Goal: Task Accomplishment & Management: Manage account settings

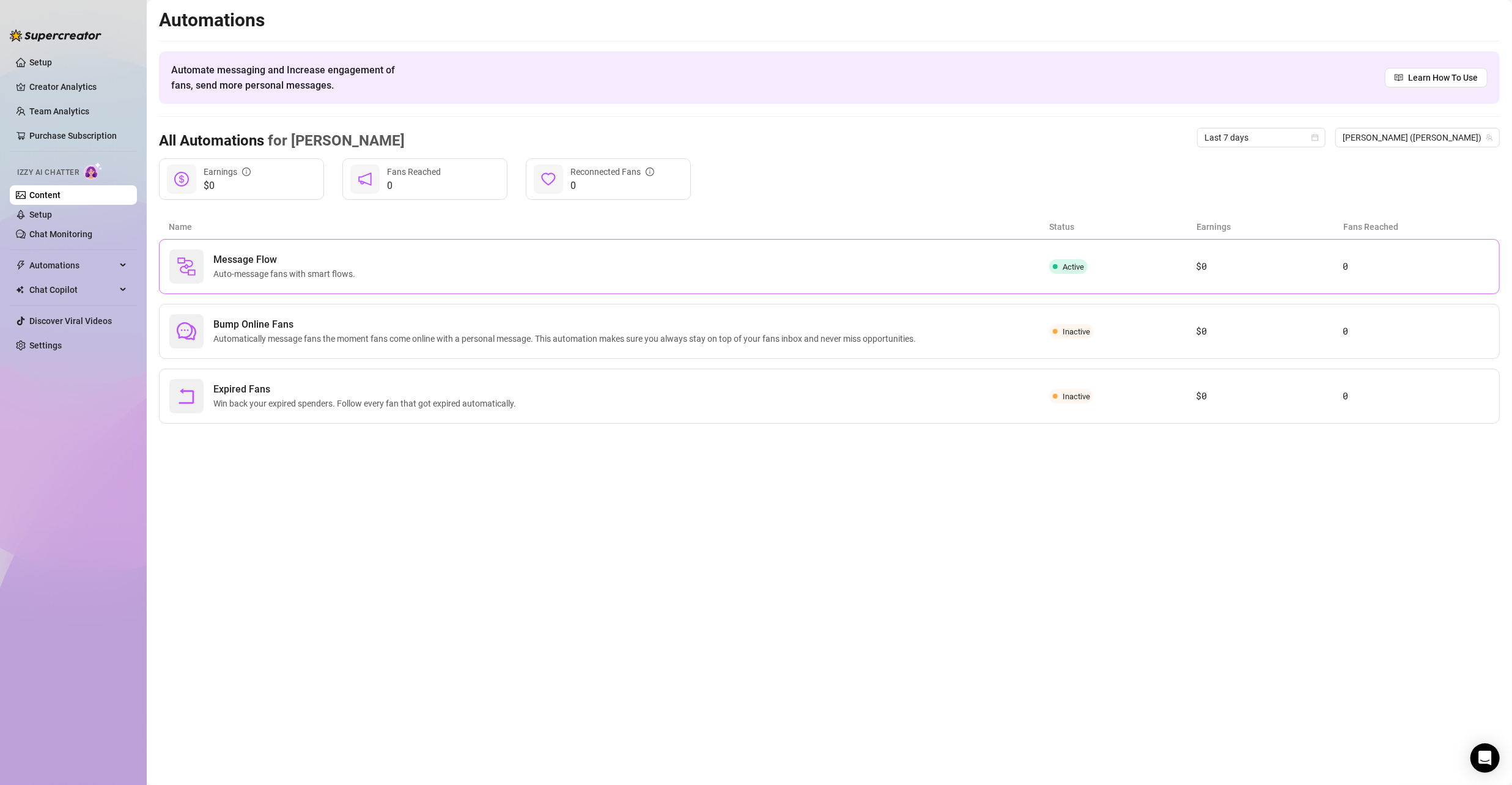
click at [613, 276] on div "Message Flow Auto-message fans with smart flows." at bounding box center [609, 266] width 880 height 34
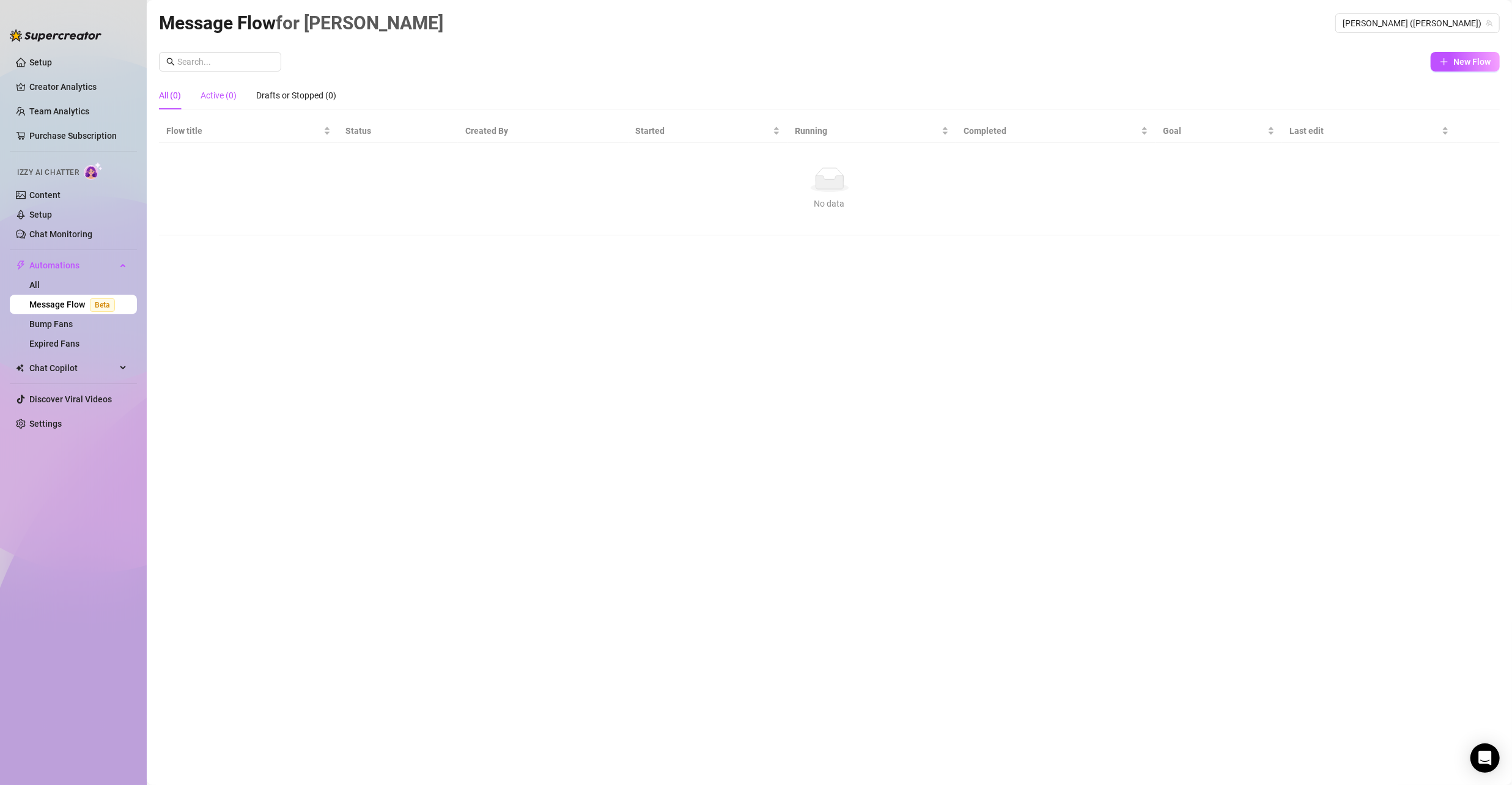
click at [233, 89] on div "Active (0)" at bounding box center [219, 95] width 36 height 13
click at [318, 94] on div "Drafts or Stopped (0)" at bounding box center [296, 95] width 80 height 13
click at [169, 93] on div "All (0)" at bounding box center [170, 95] width 22 height 13
click at [73, 326] on link "Bump Fans" at bounding box center [51, 324] width 43 height 10
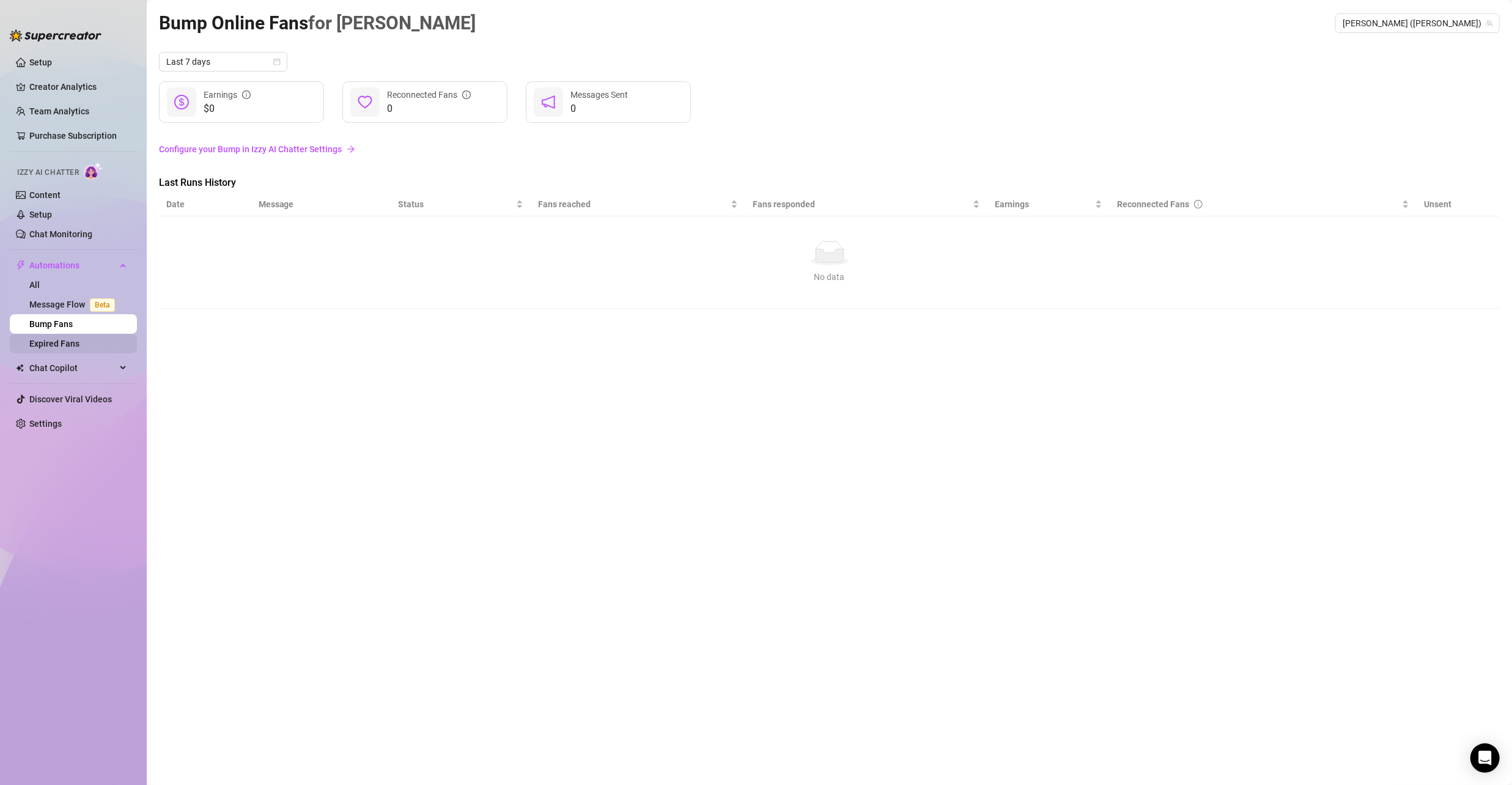
click at [47, 342] on link "Expired Fans" at bounding box center [55, 343] width 50 height 10
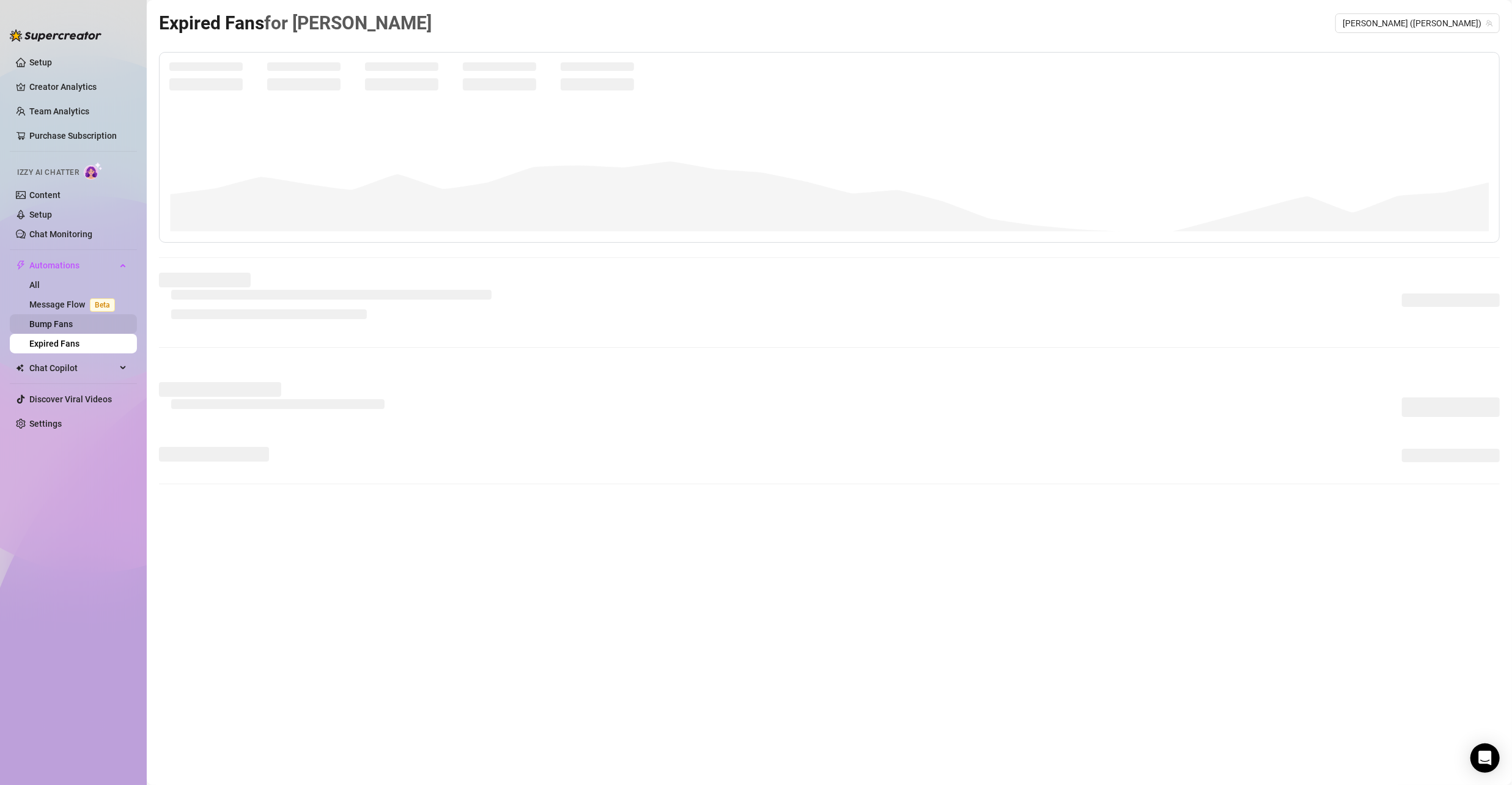
click at [58, 319] on link "Bump Fans" at bounding box center [51, 324] width 43 height 10
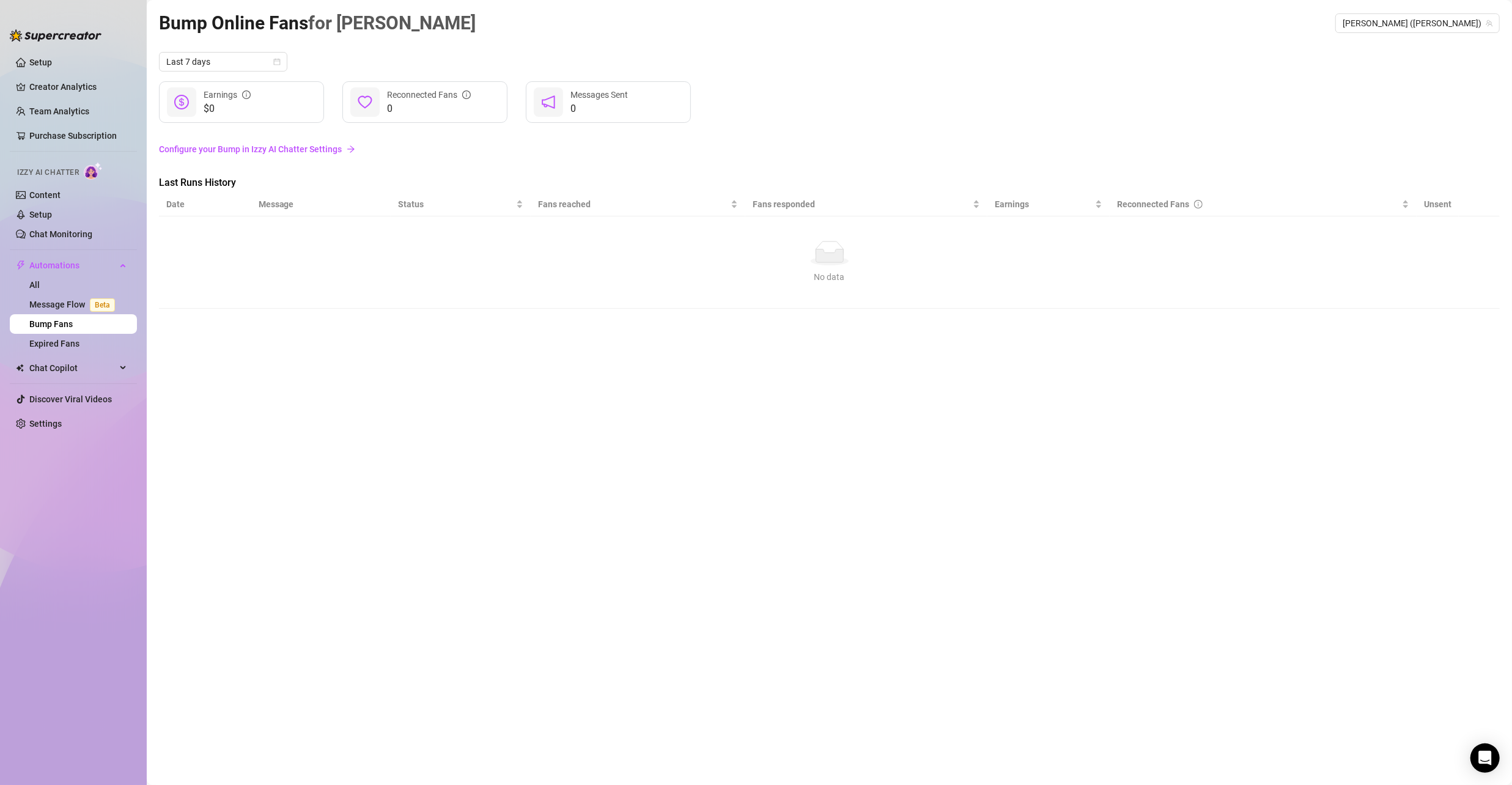
click at [305, 150] on link "Configure your Bump in Izzy AI Chatter Settings" at bounding box center [829, 148] width 1341 height 13
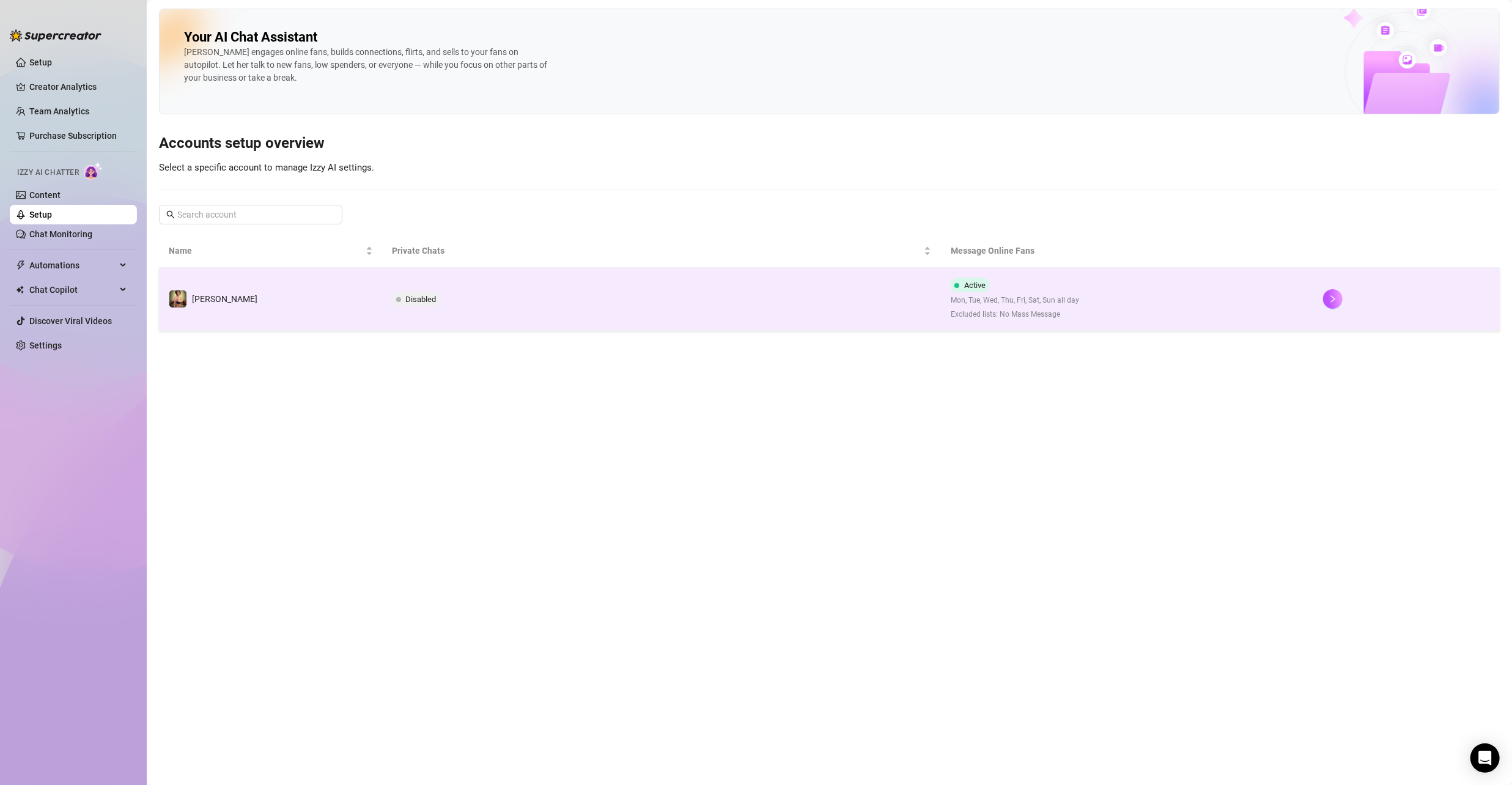
click at [551, 300] on td "Disabled" at bounding box center [662, 299] width 559 height 63
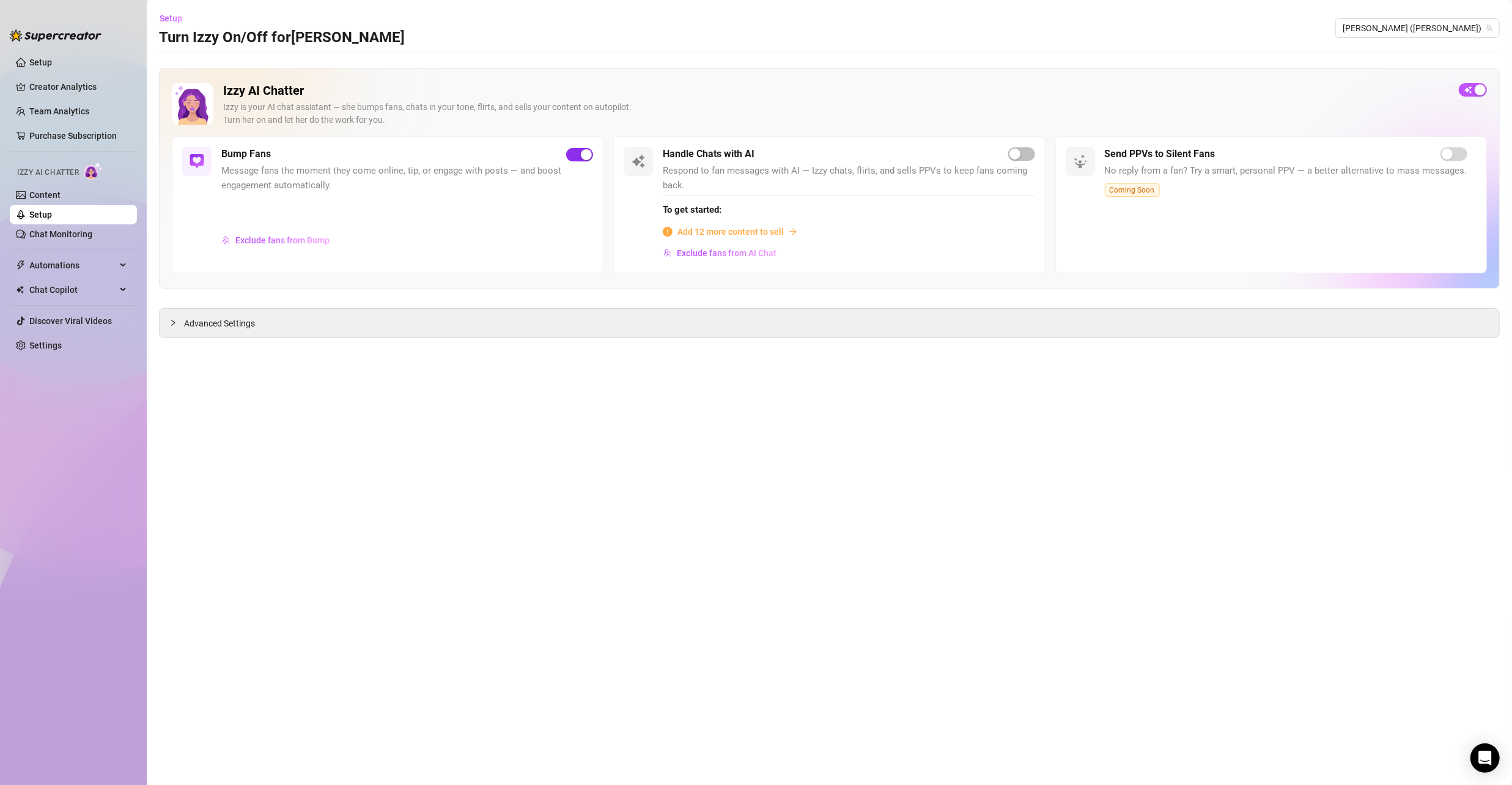
click at [576, 152] on span "button" at bounding box center [580, 155] width 27 height 13
